Goal: Task Accomplishment & Management: Manage account settings

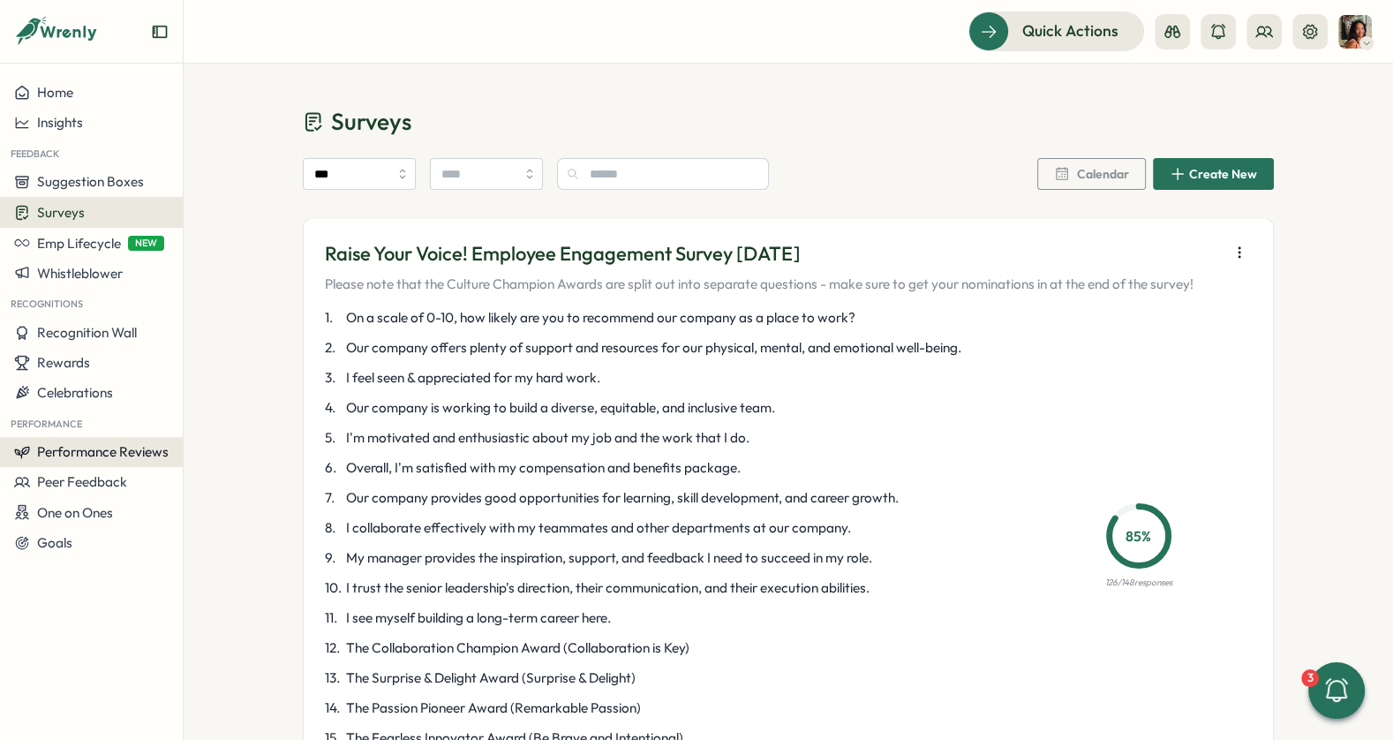
click at [63, 450] on span "Performance Reviews" at bounding box center [103, 451] width 132 height 17
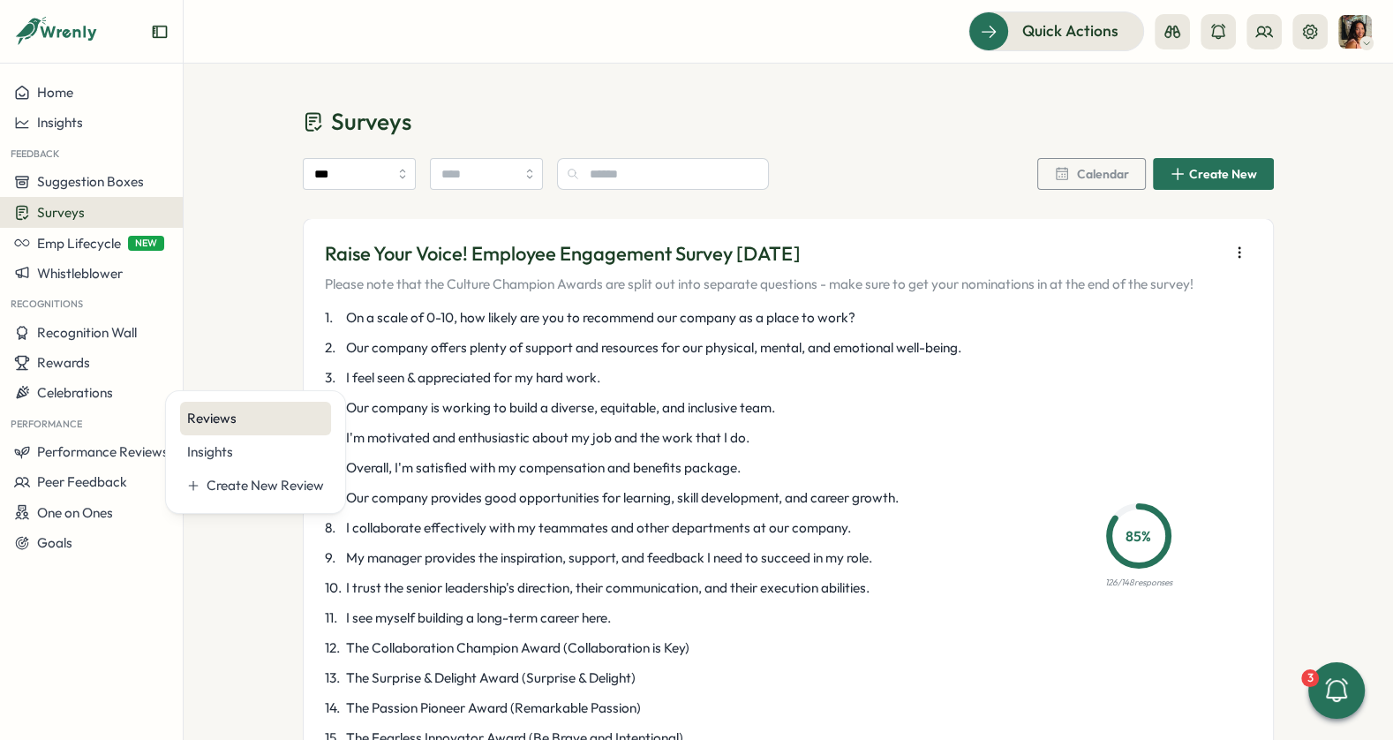
click at [200, 417] on div "Reviews" at bounding box center [255, 418] width 137 height 19
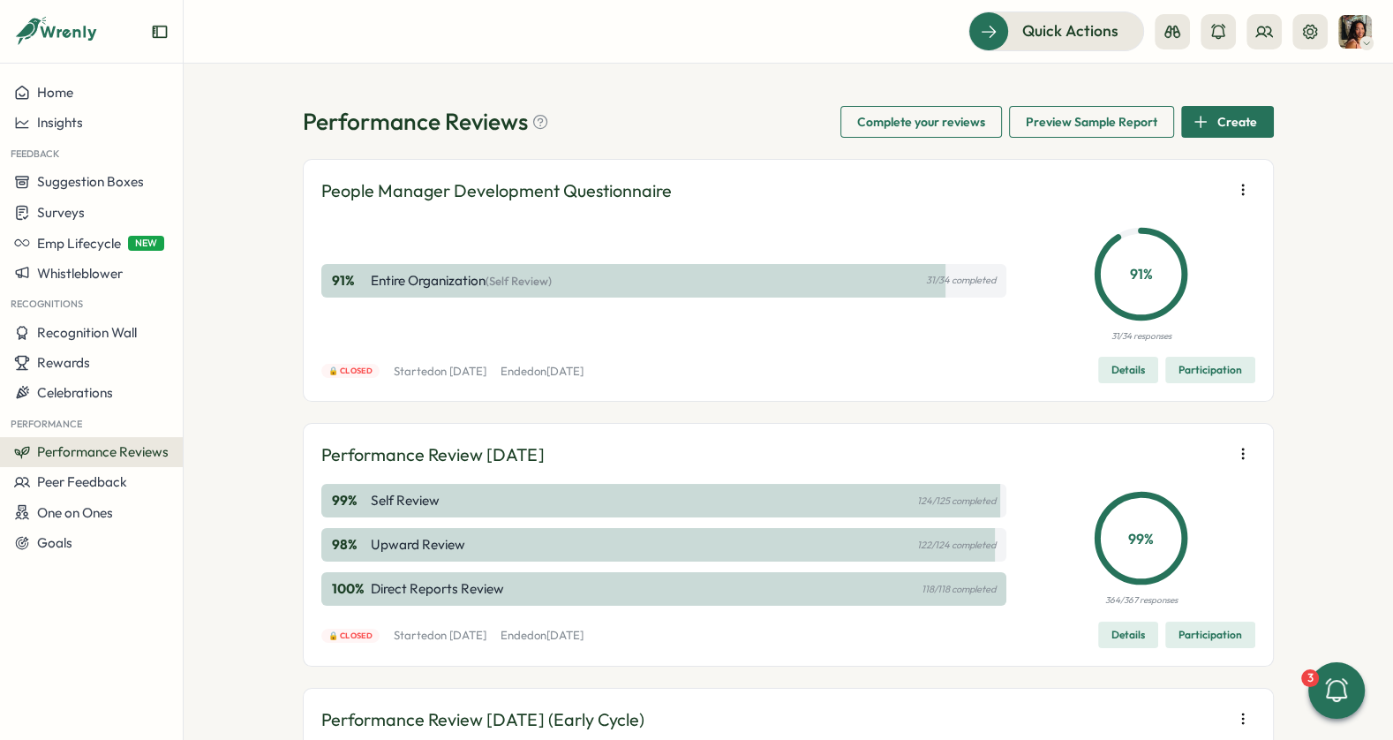
scroll to position [175, 0]
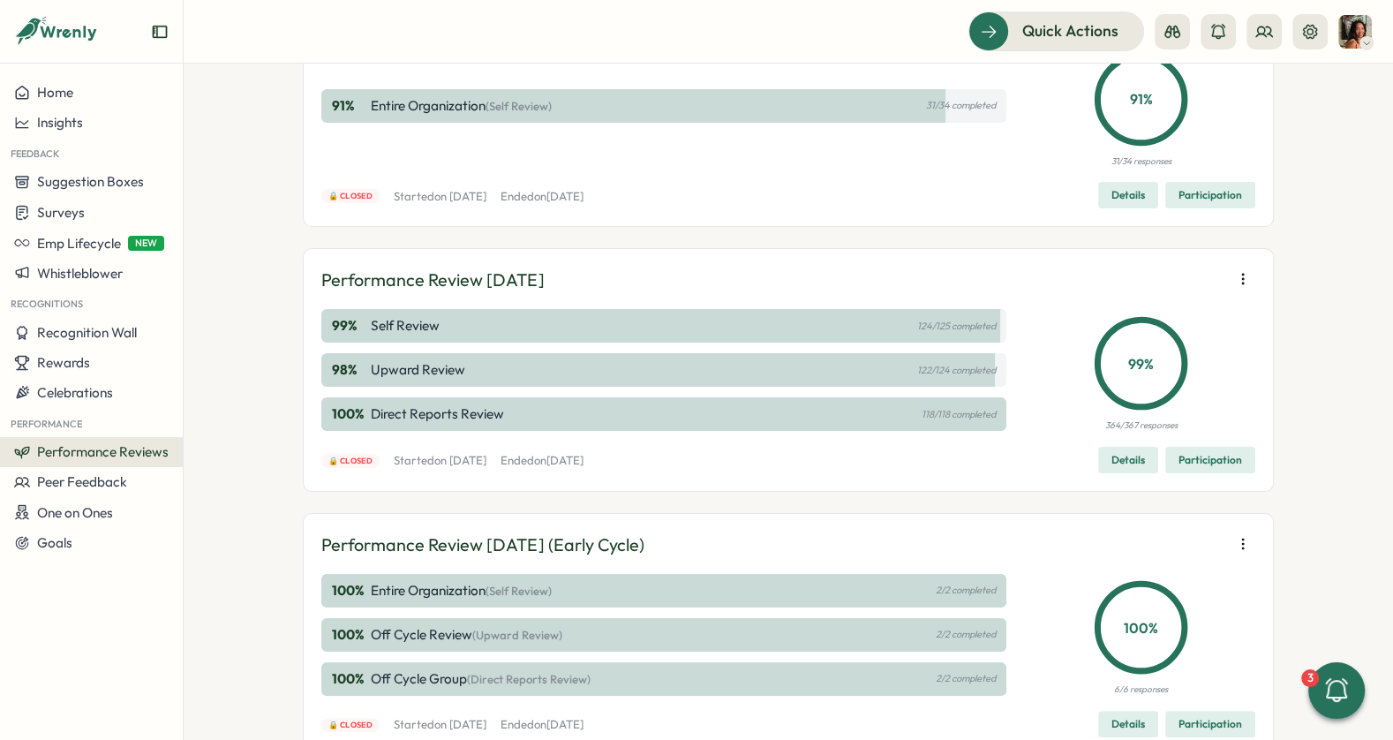
click at [1246, 271] on icon "button" at bounding box center [1243, 279] width 18 height 18
click at [1115, 333] on span "Edit visibility of results" at bounding box center [1139, 340] width 131 height 16
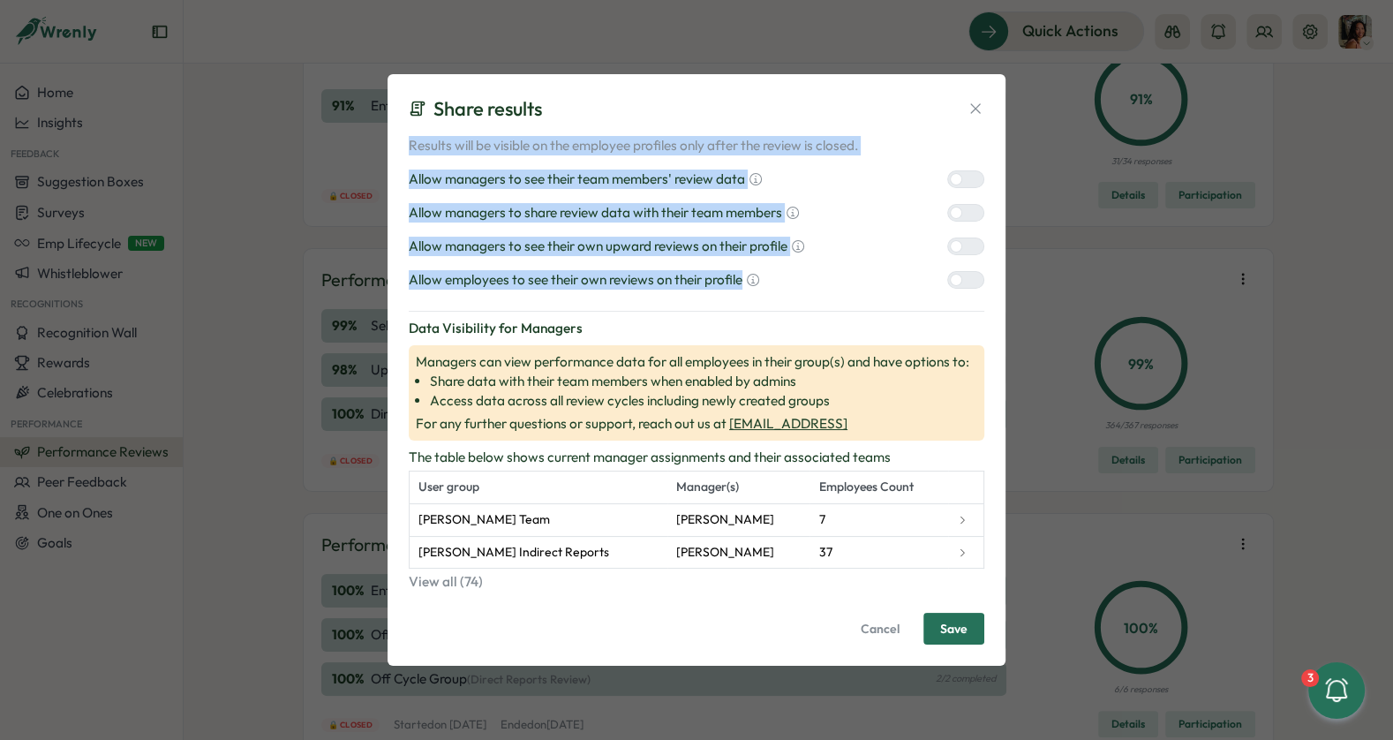
drag, startPoint x: 459, startPoint y: 127, endPoint x: 524, endPoint y: 295, distance: 179.7
click at [524, 295] on div "Share results Results will be visible on the employee profiles only after the r…" at bounding box center [697, 370] width 618 height 592
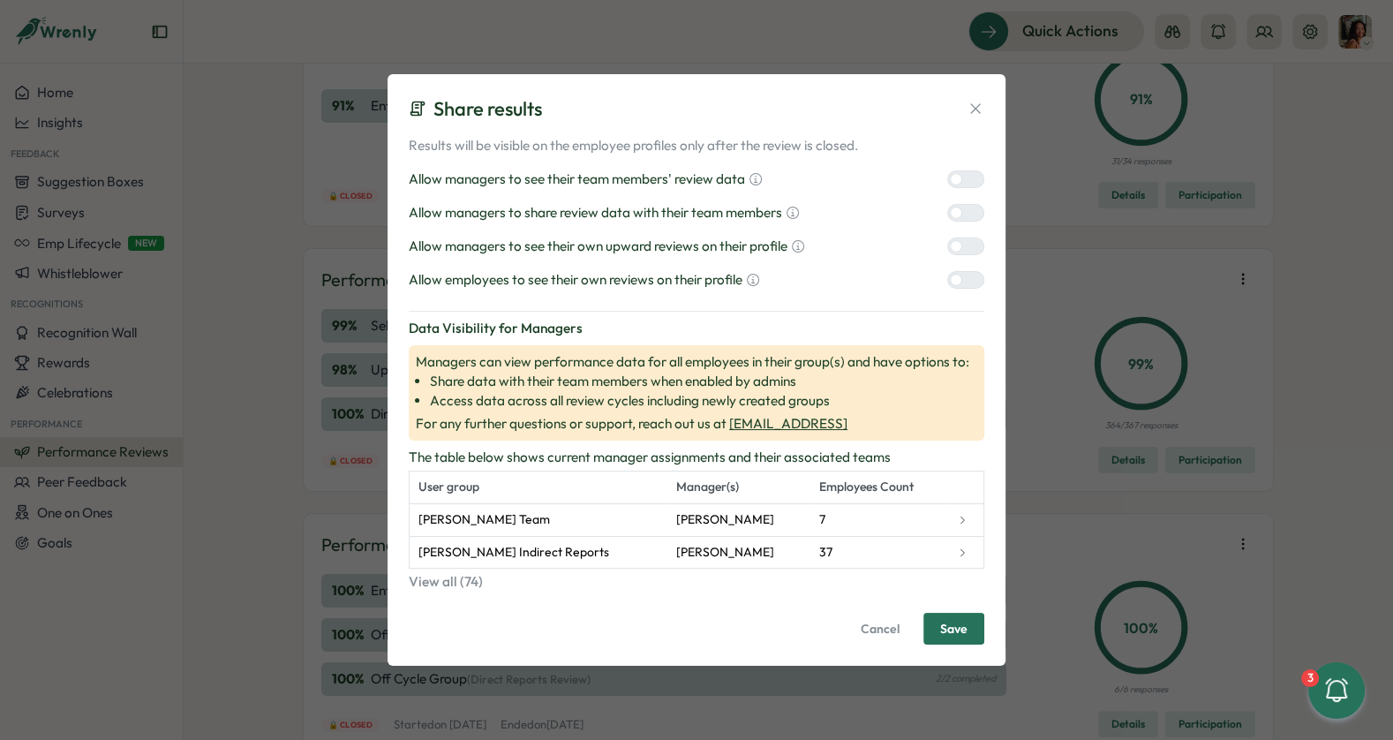
click at [697, 112] on div "Share results" at bounding box center [697, 108] width 576 height 27
drag, startPoint x: 511, startPoint y: 244, endPoint x: 800, endPoint y: 245, distance: 288.7
click at [800, 245] on div "Allow managers to see their own upward reviews on their profile" at bounding box center [607, 246] width 396 height 19
click at [742, 248] on p "Allow managers to see their own upward reviews on their profile" at bounding box center [598, 246] width 379 height 19
click at [976, 112] on icon at bounding box center [976, 109] width 18 height 18
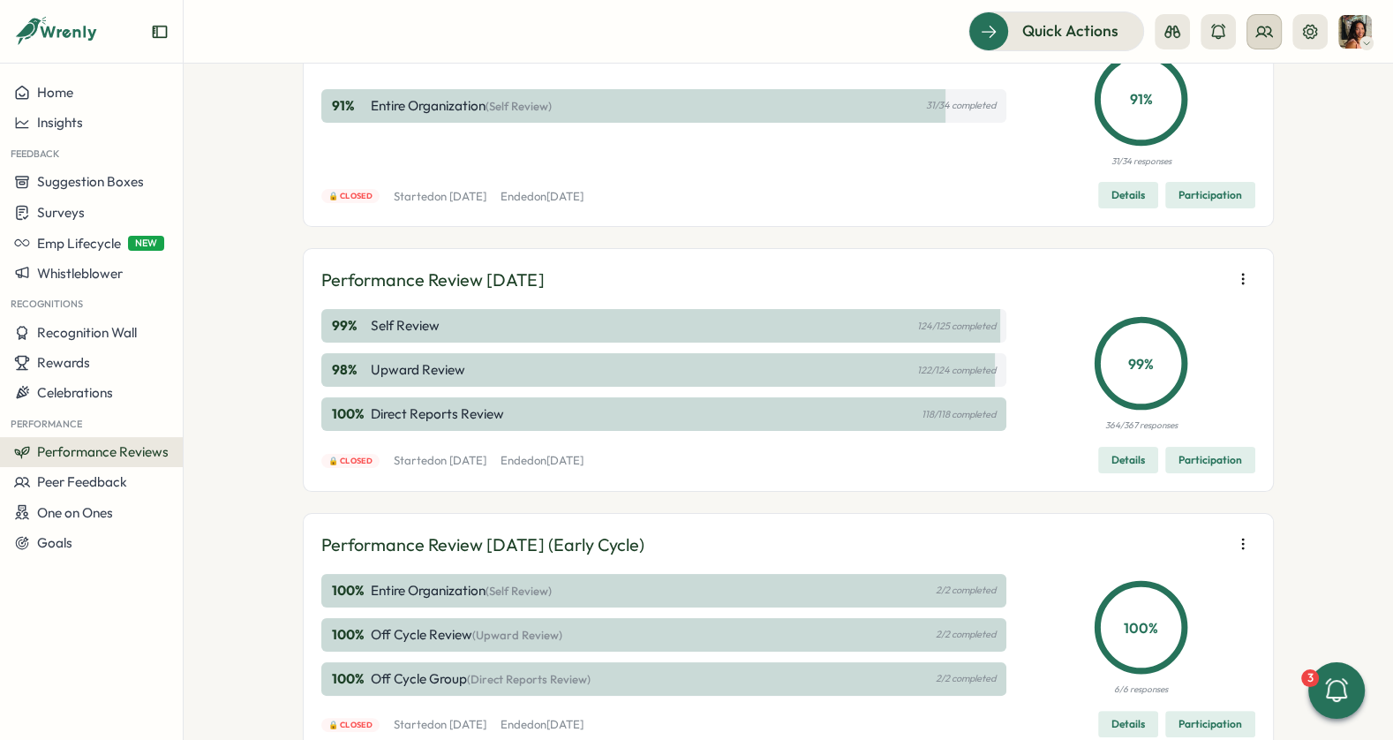
click at [1264, 36] on icon at bounding box center [1265, 32] width 18 height 18
click at [1267, 84] on div "Org Members" at bounding box center [1265, 87] width 111 height 19
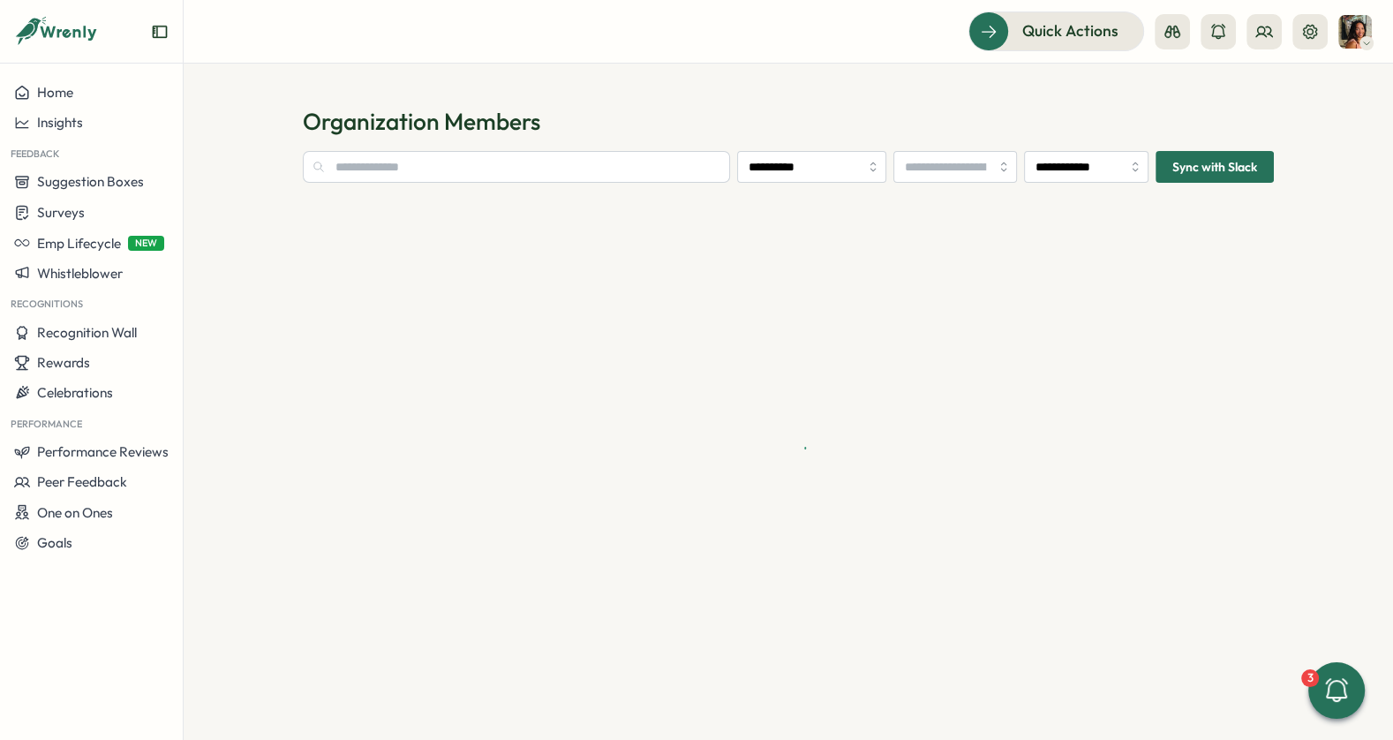
type input "**********"
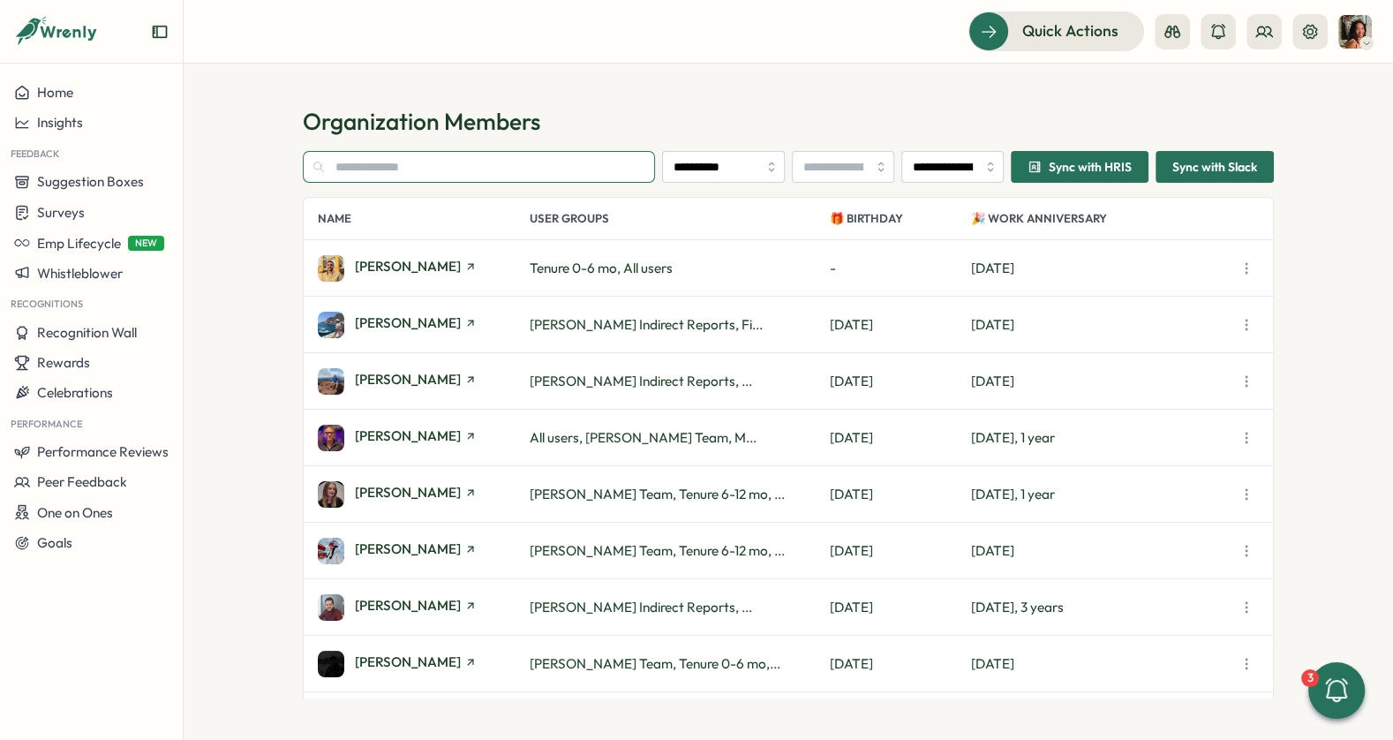
click at [428, 173] on input "text" at bounding box center [479, 167] width 352 height 32
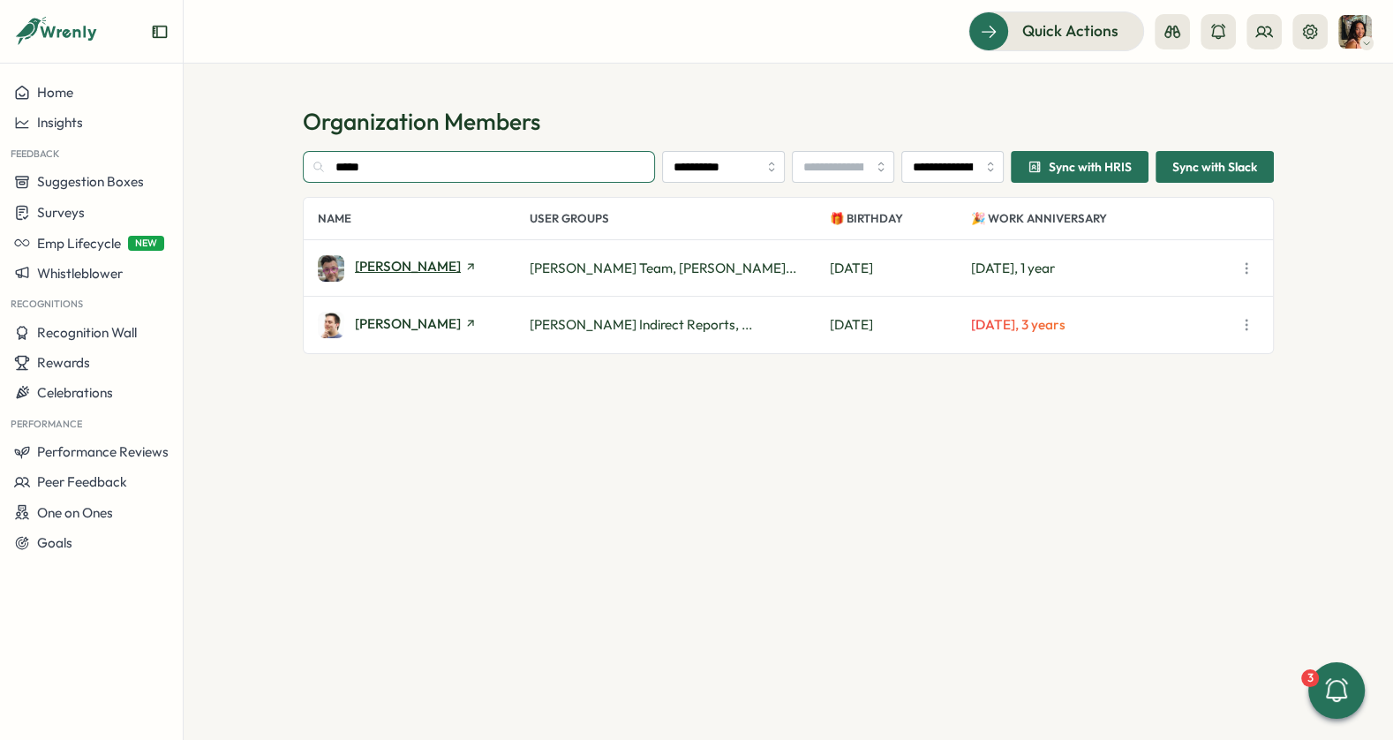
type input "*****"
click at [388, 268] on span "[PERSON_NAME]" at bounding box center [408, 266] width 106 height 13
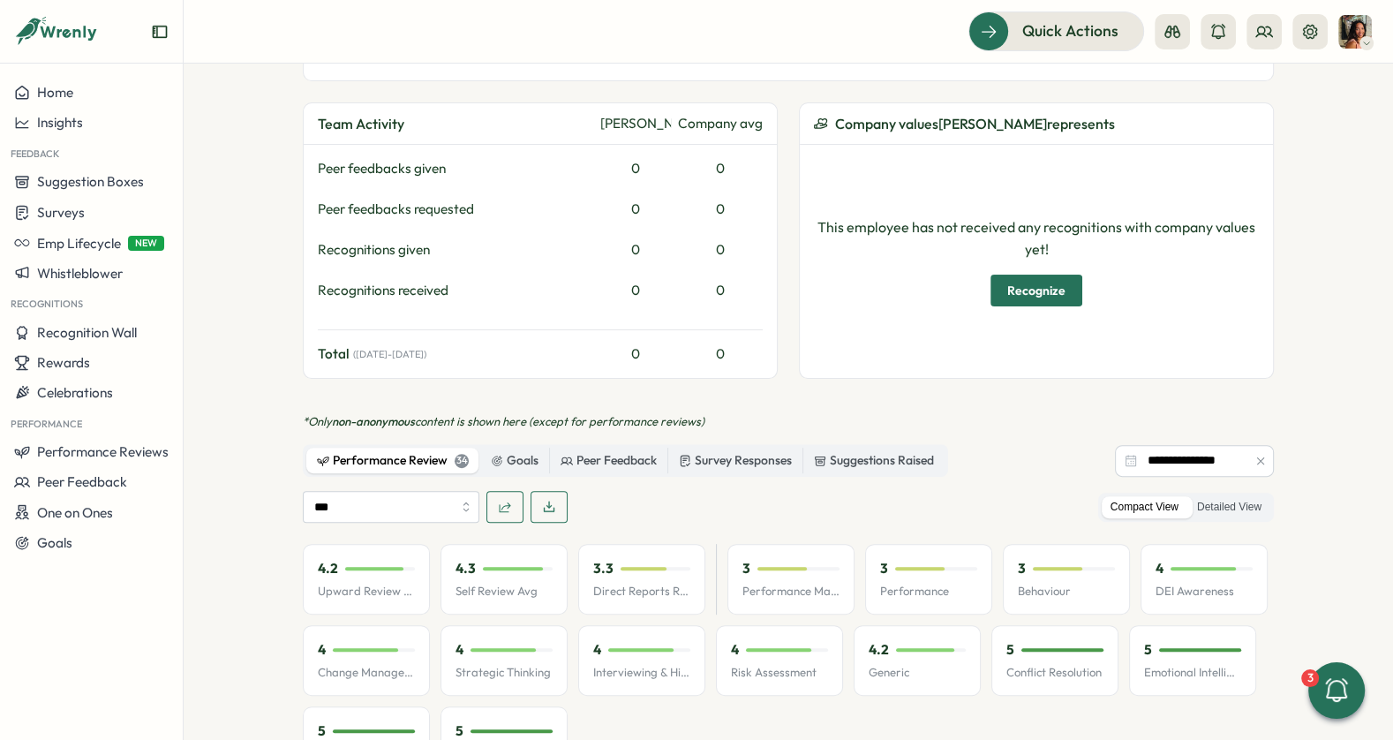
scroll to position [660, 0]
click at [498, 499] on icon "button" at bounding box center [505, 506] width 14 height 14
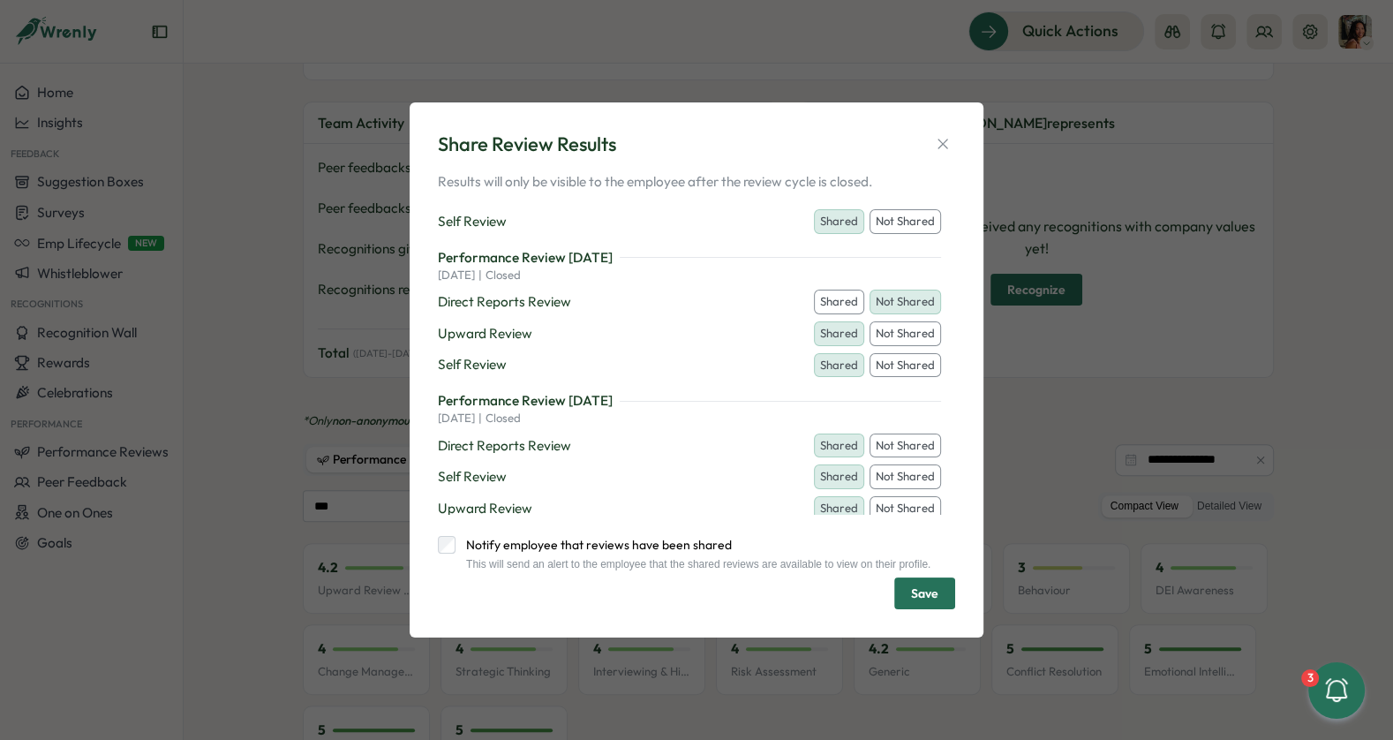
scroll to position [0, 0]
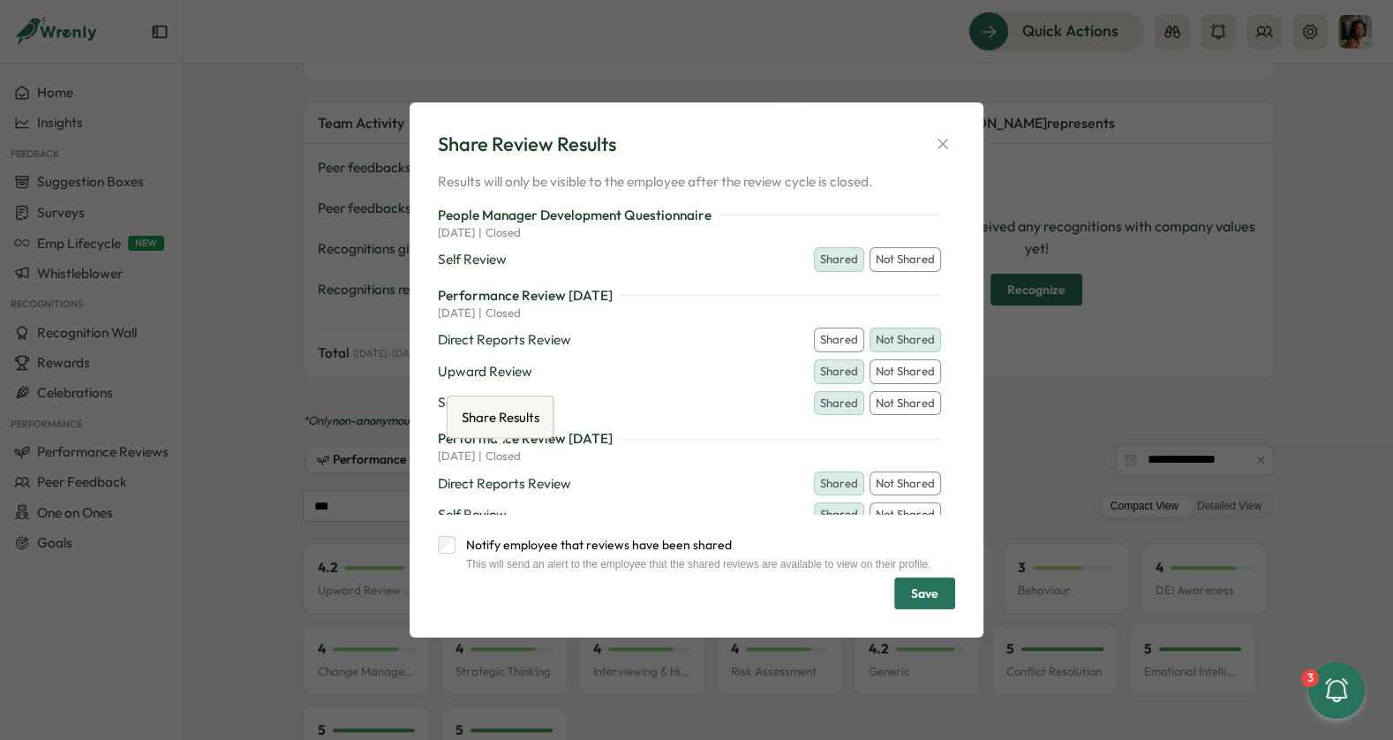
click at [1292, 142] on div "Share Review Results Results will only be visible to the employee after the rev…" at bounding box center [696, 370] width 1393 height 740
click at [944, 140] on icon "button" at bounding box center [943, 145] width 10 height 10
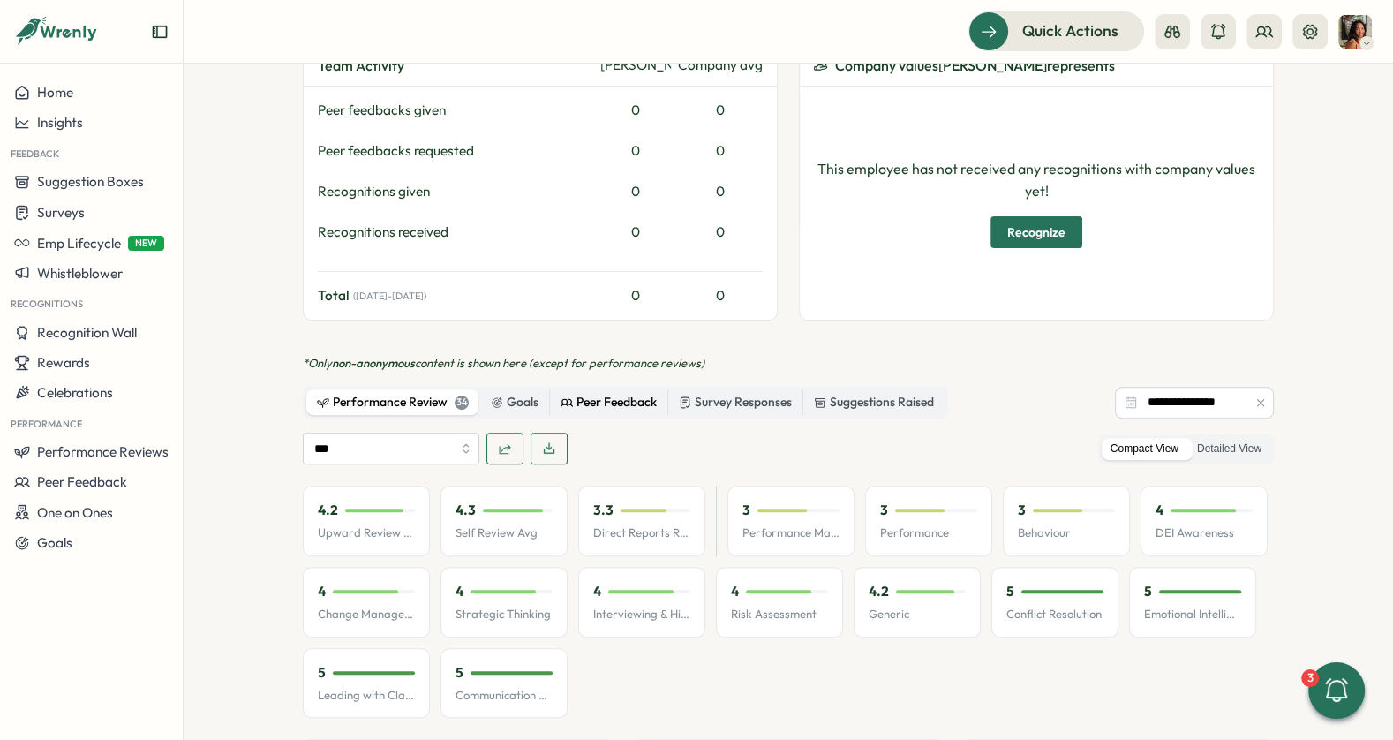
scroll to position [720, 0]
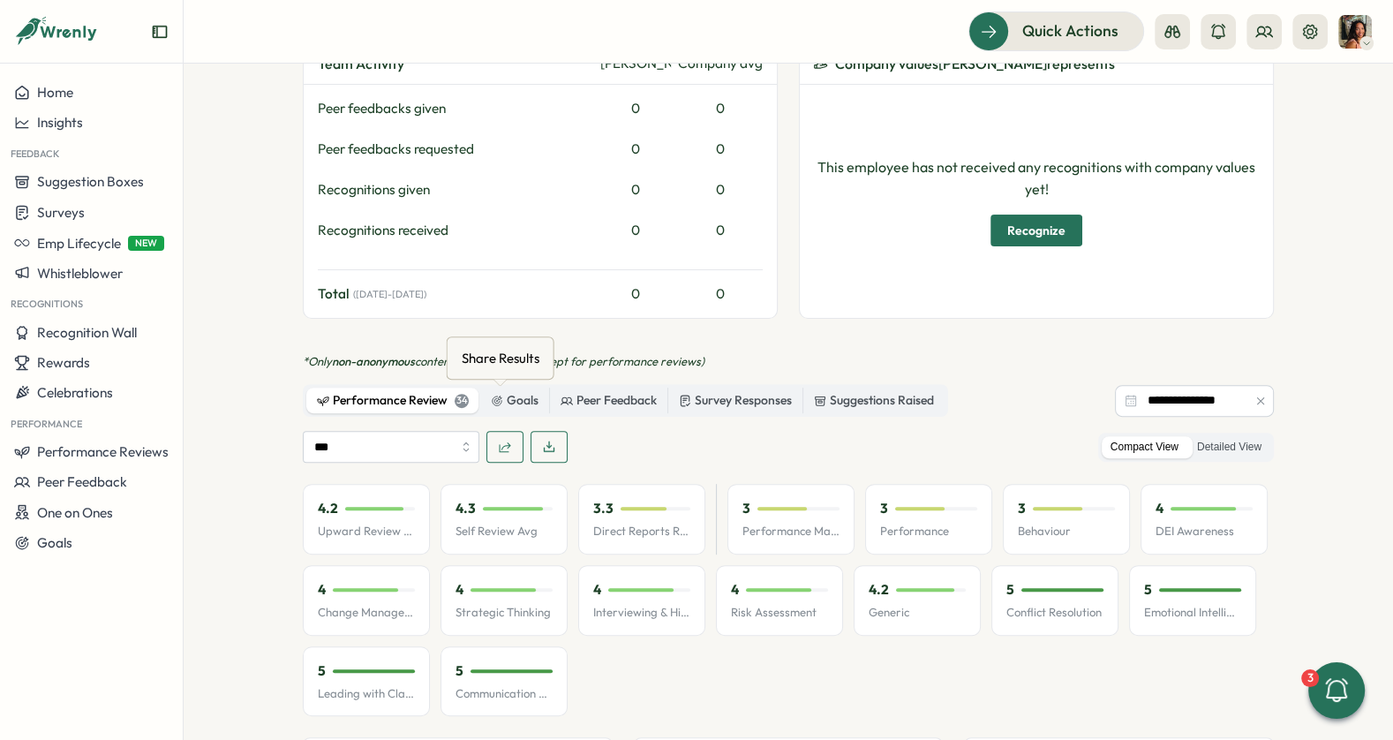
click at [499, 440] on icon "button" at bounding box center [505, 447] width 14 height 14
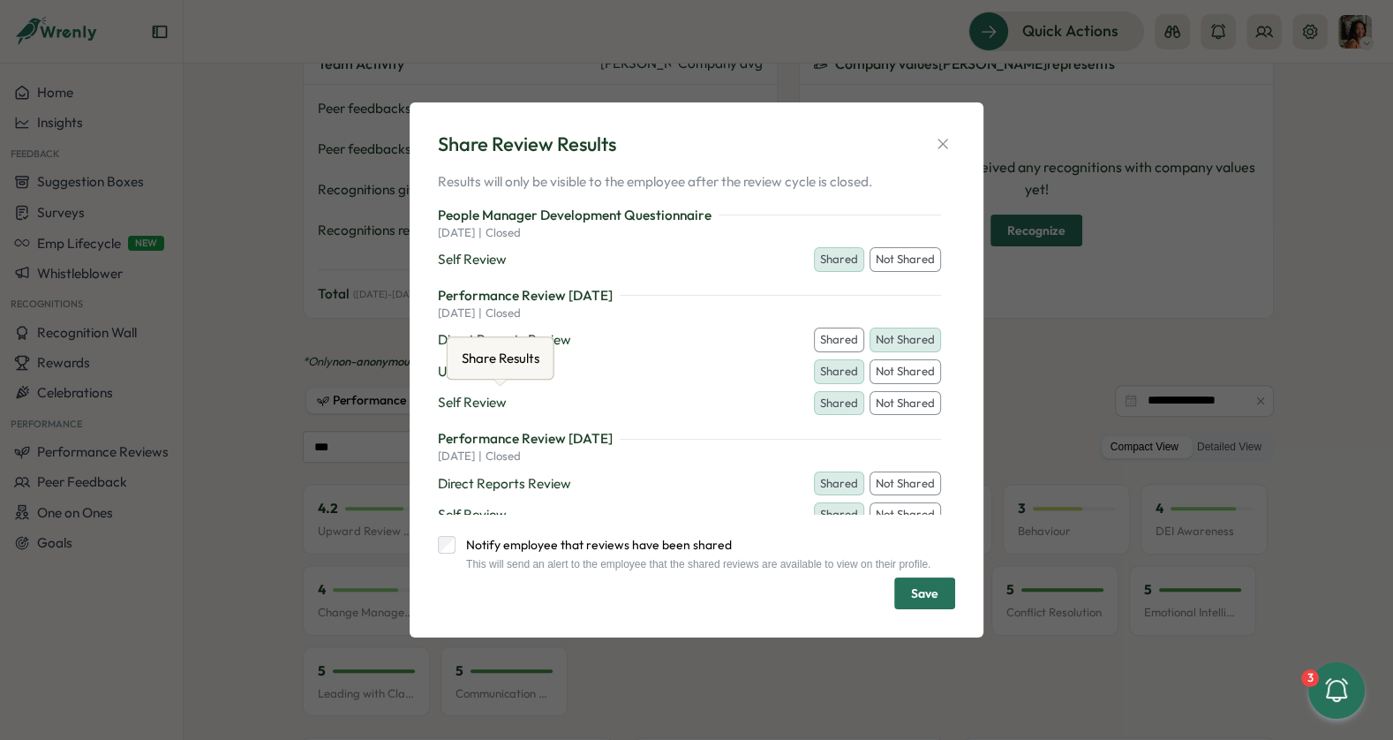
click at [716, 177] on p "Results will only be visible to the employee after the review cycle is closed." at bounding box center [696, 181] width 517 height 19
